Goal: Use online tool/utility: Utilize a website feature to perform a specific function

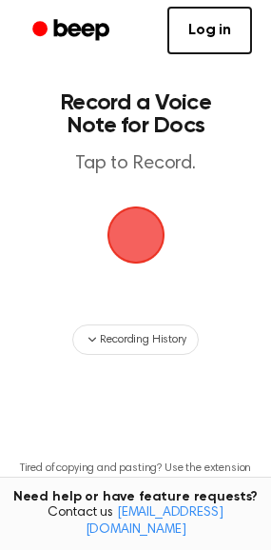
click at [132, 245] on span "button" at bounding box center [136, 236] width 58 height 58
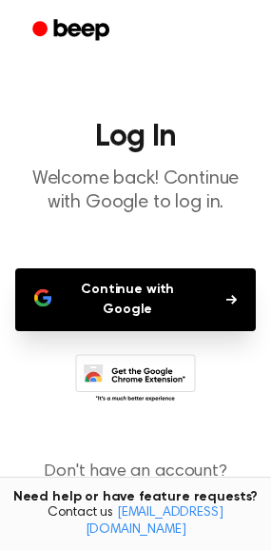
click at [118, 291] on button "Continue with Google" at bounding box center [135, 299] width 241 height 63
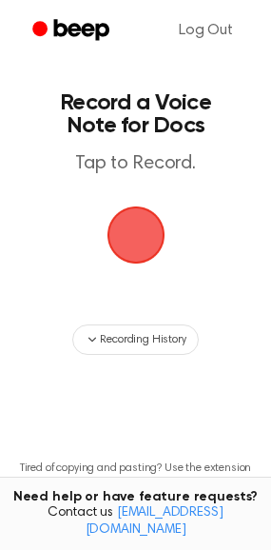
click at [119, 216] on span "button" at bounding box center [136, 236] width 58 height 58
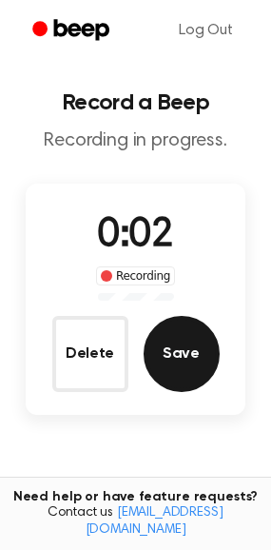
click at [152, 354] on button "Save" at bounding box center [182, 354] width 76 height 76
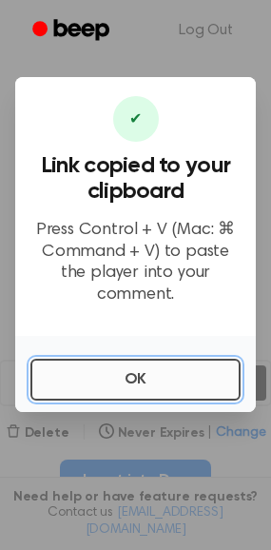
click at [136, 367] on button "OK" at bounding box center [135, 380] width 210 height 42
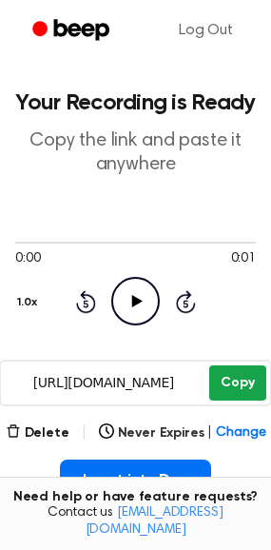
click at [233, 385] on button "Copy" at bounding box center [237, 382] width 56 height 35
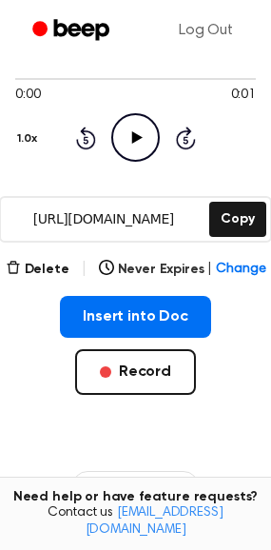
scroll to position [166, 0]
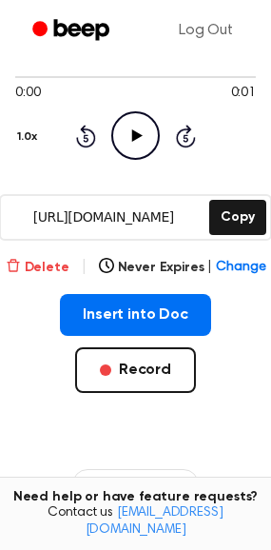
click at [46, 264] on button "Delete" at bounding box center [38, 268] width 64 height 20
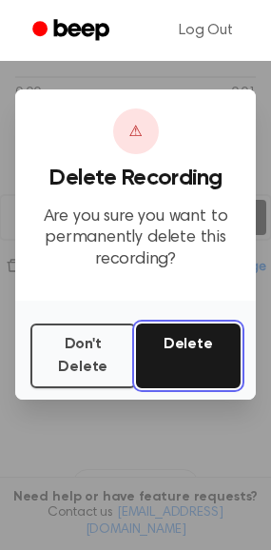
click at [177, 341] on button "Delete" at bounding box center [189, 356] width 106 height 65
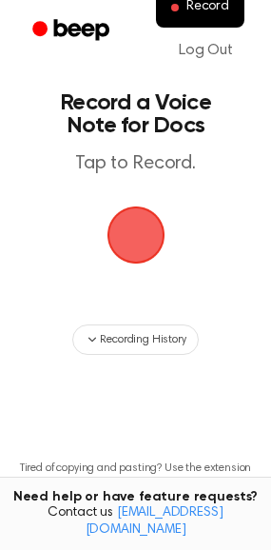
click at [163, 254] on div "button" at bounding box center [136, 235] width 57 height 57
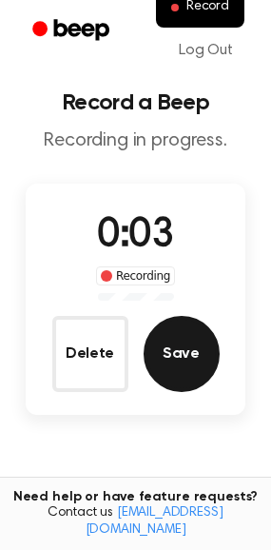
click at [161, 357] on button "Save" at bounding box center [182, 354] width 76 height 76
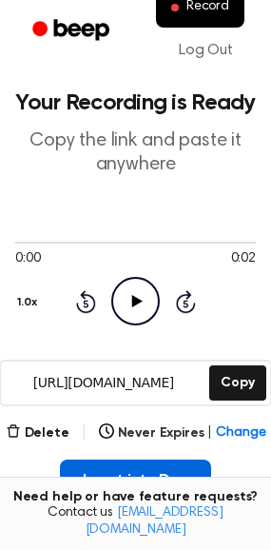
click at [153, 479] on button "Insert into Doc" at bounding box center [135, 481] width 151 height 42
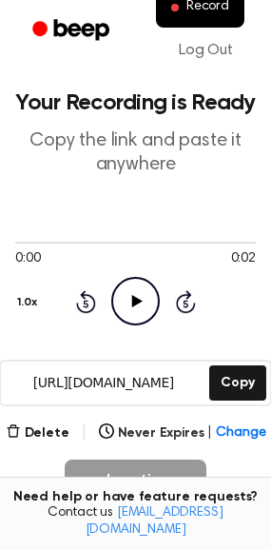
click at [125, 319] on icon "Play Audio" at bounding box center [135, 301] width 49 height 49
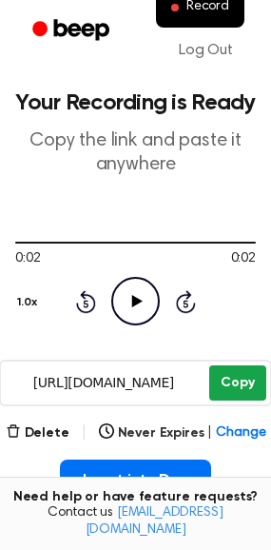
click at [233, 388] on button "Copy" at bounding box center [237, 382] width 56 height 35
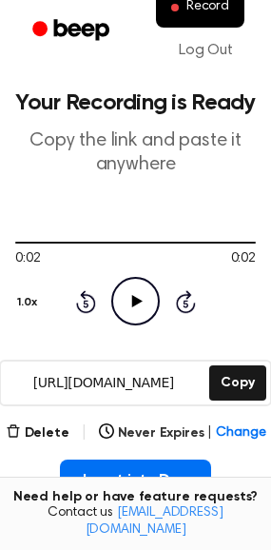
click at [95, 102] on h1 "Your Recording is Ready" at bounding box center [135, 102] width 241 height 23
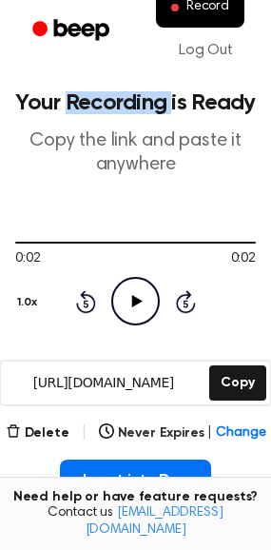
click at [95, 102] on h1 "Your Recording is Ready" at bounding box center [135, 102] width 241 height 23
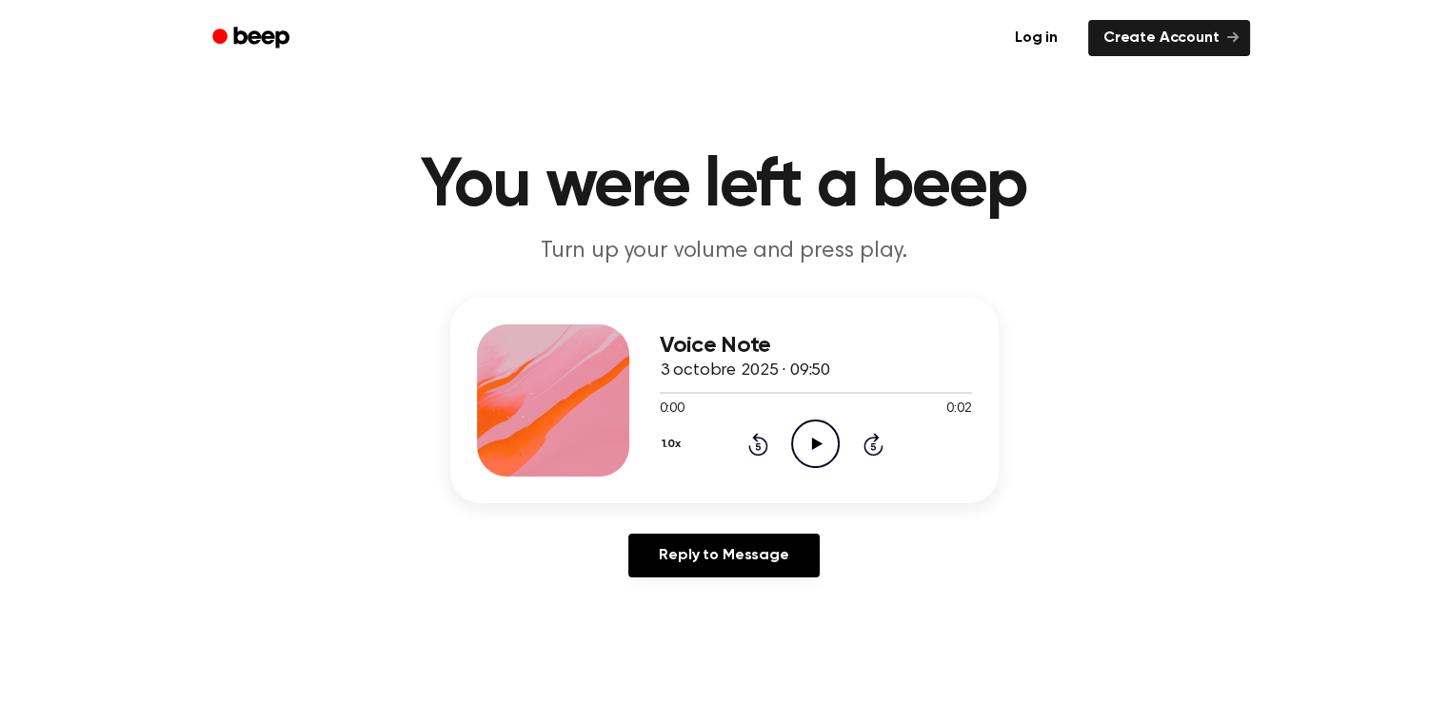
click at [821, 446] on icon "Play Audio" at bounding box center [815, 444] width 49 height 49
click at [821, 446] on icon "Pause Audio" at bounding box center [815, 444] width 49 height 49
